Goal: Navigation & Orientation: Go to known website

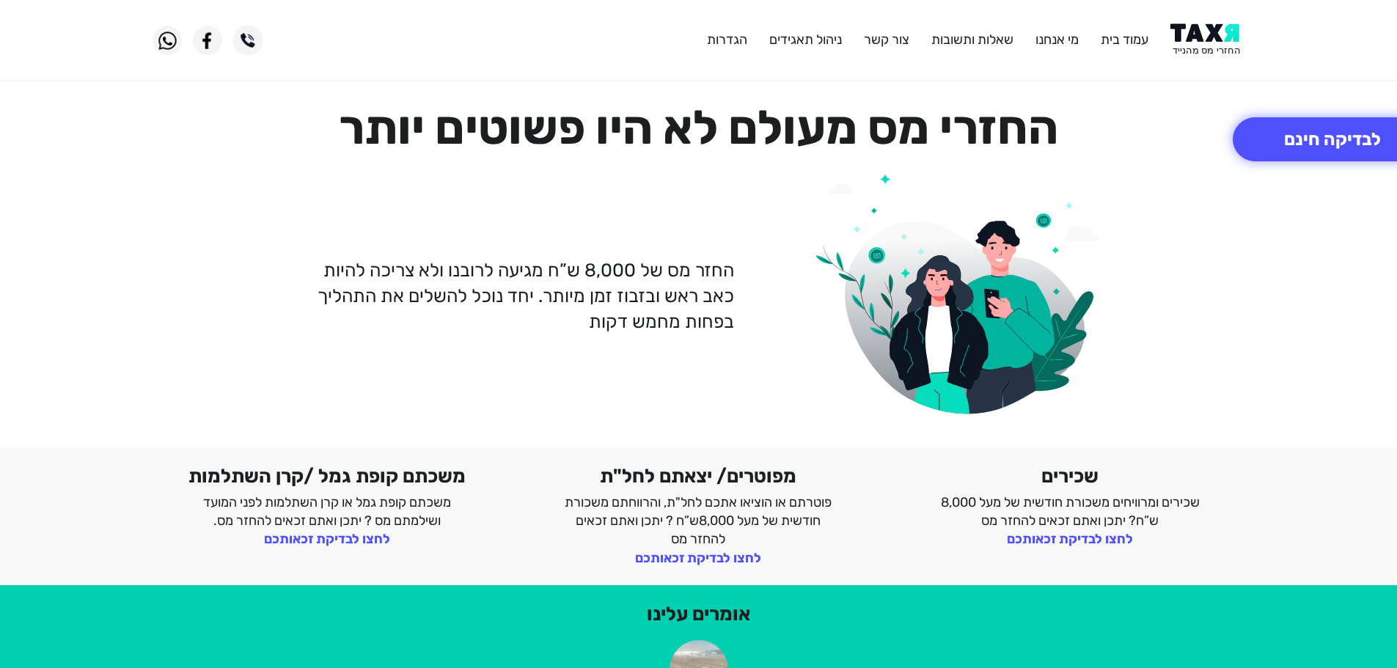
click at [1211, 24] on img at bounding box center [1207, 39] width 74 height 33
drag, startPoint x: 0, startPoint y: 0, endPoint x: 1202, endPoint y: 15, distance: 1202.1
click at [1221, 42] on img at bounding box center [1207, 39] width 74 height 33
